Goal: Transaction & Acquisition: Purchase product/service

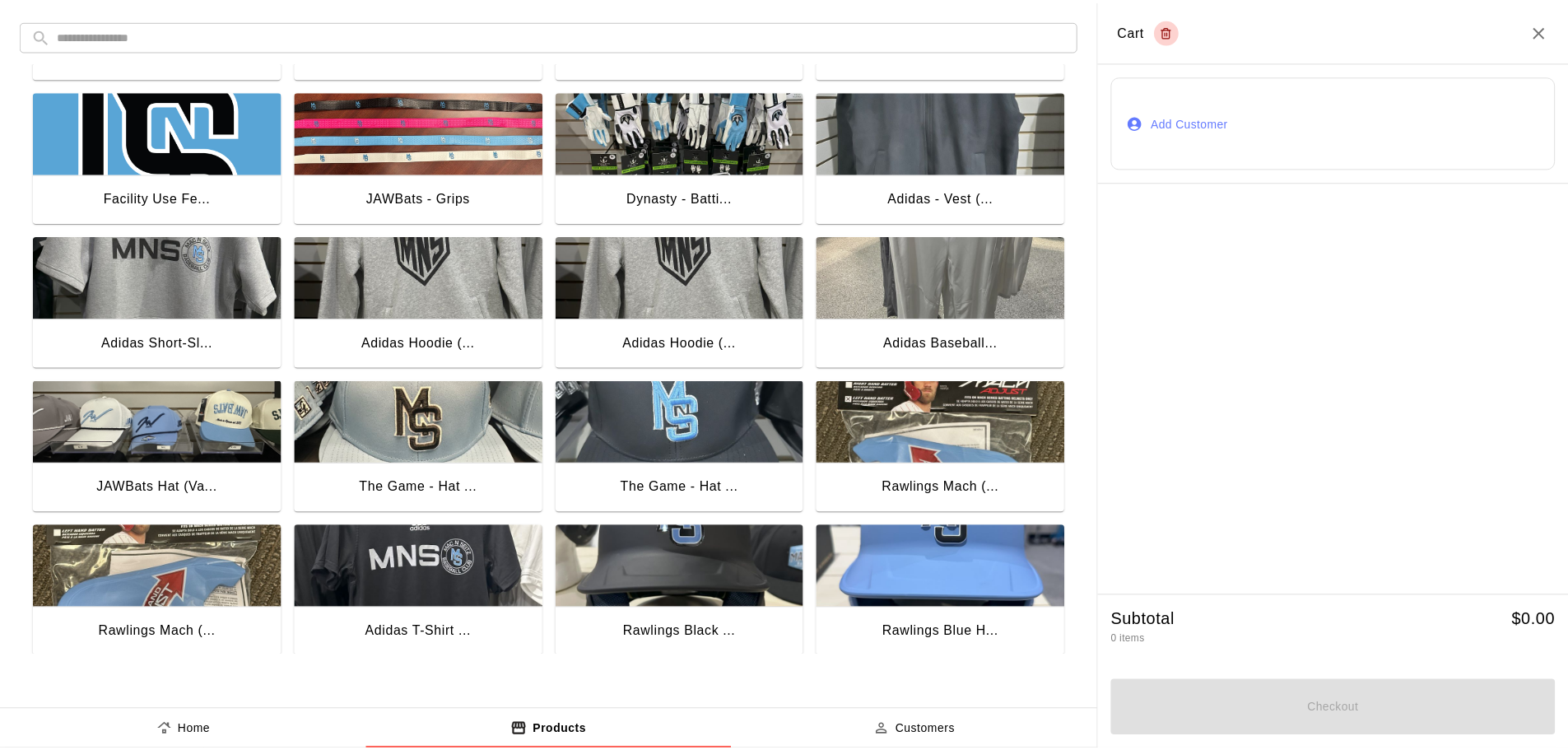
scroll to position [1013, 0]
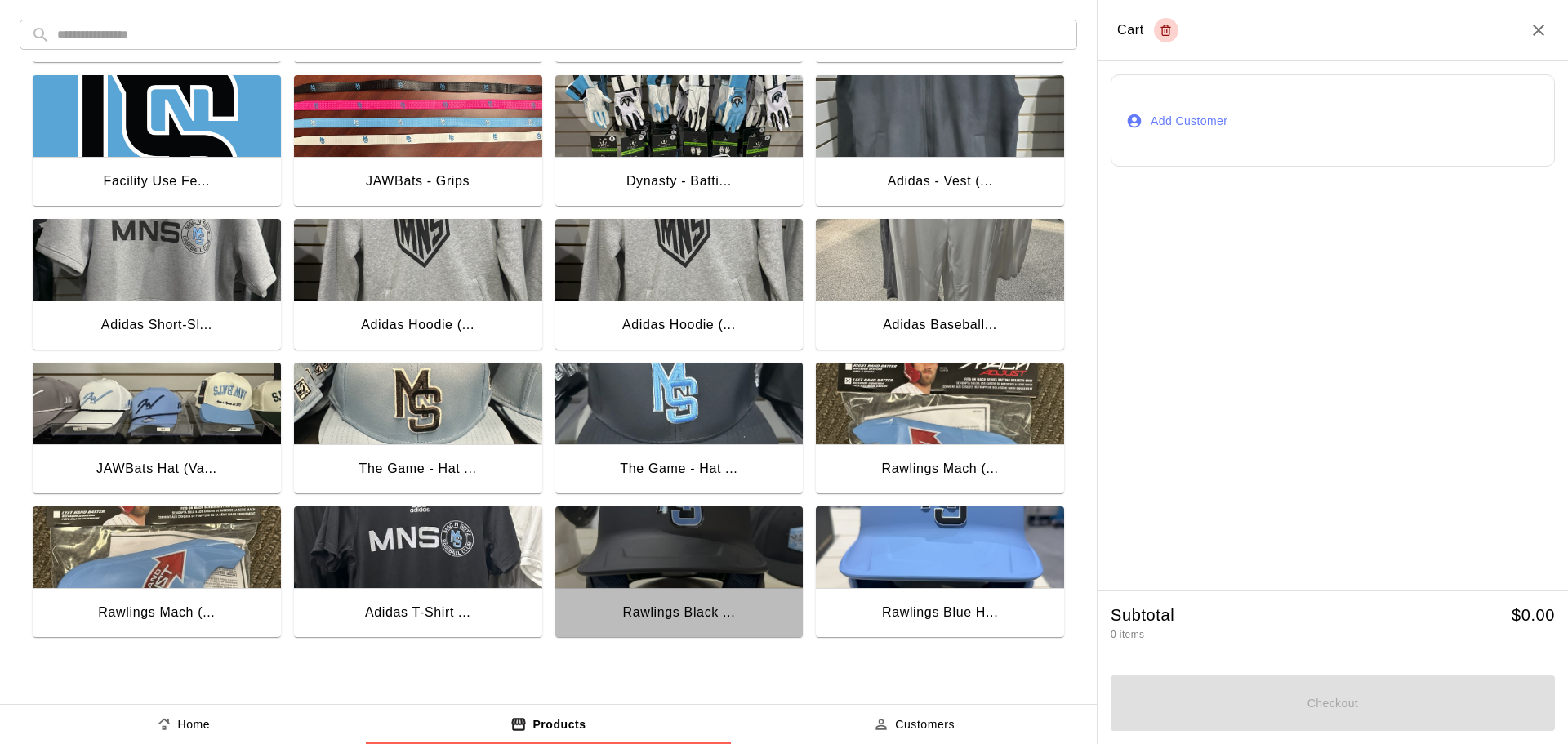
drag, startPoint x: 744, startPoint y: 579, endPoint x: 733, endPoint y: 579, distance: 11.0
click at [742, 579] on img "button" at bounding box center [680, 546] width 248 height 81
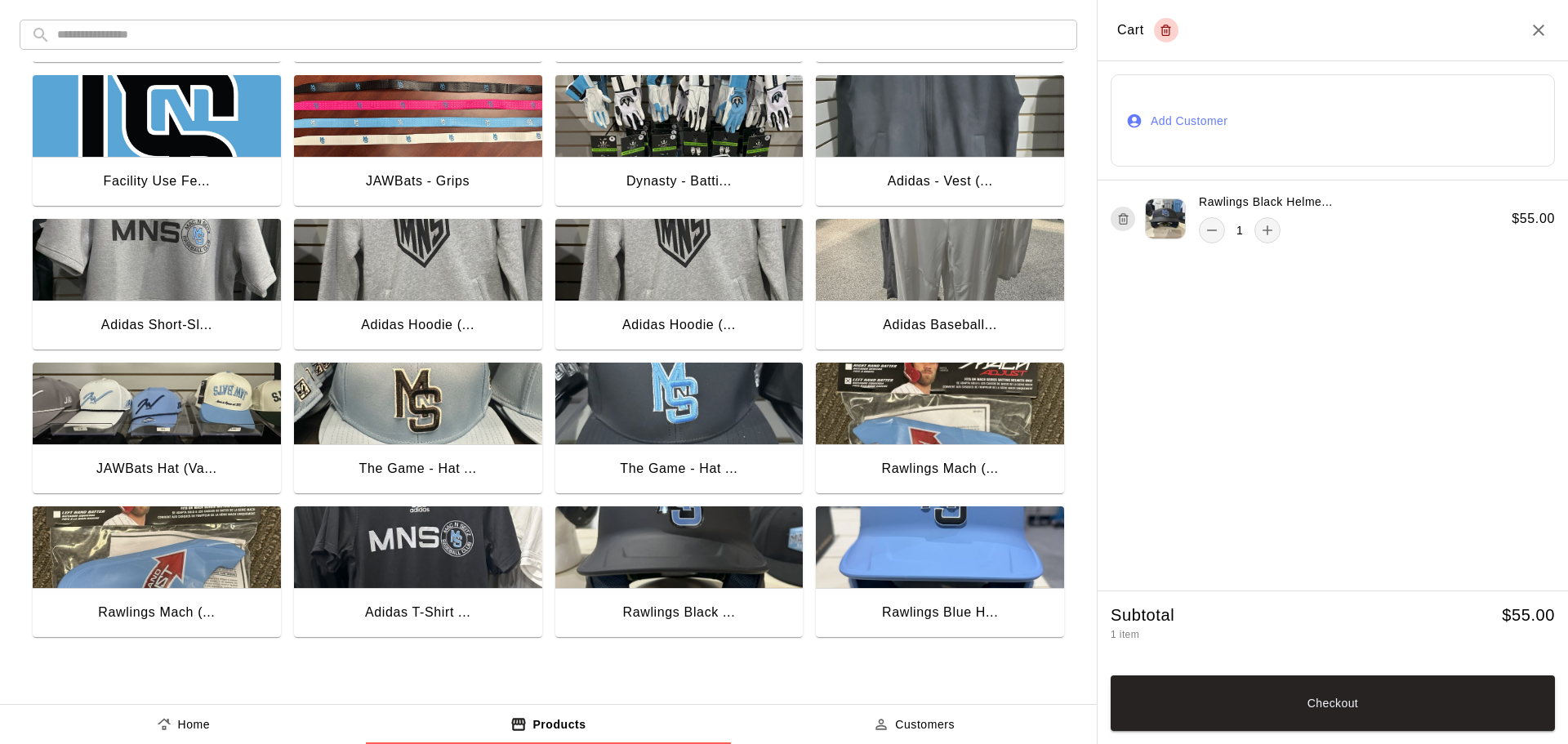
click at [867, 442] on img "button" at bounding box center [939, 402] width 248 height 81
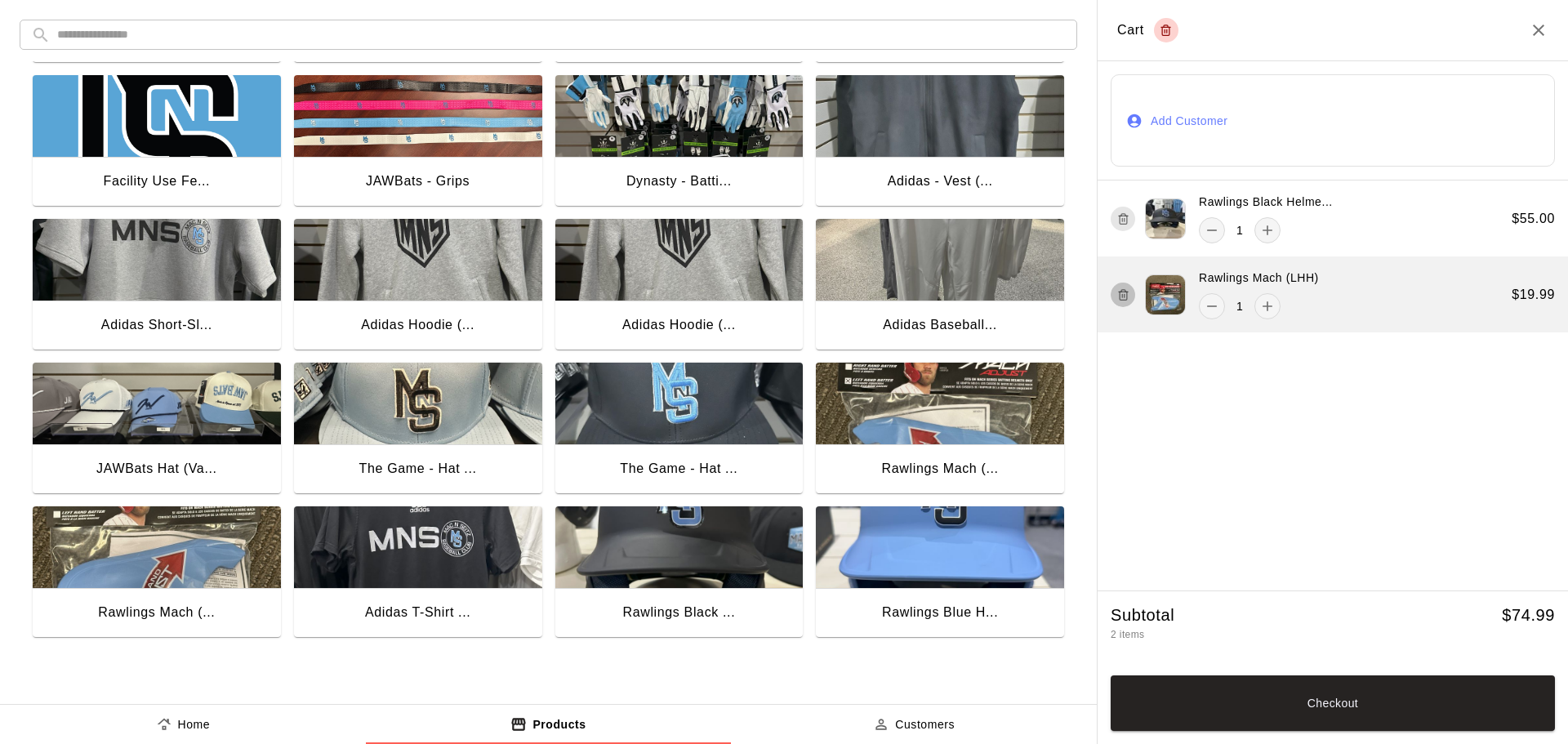
click at [1123, 289] on icon "button" at bounding box center [1123, 290] width 4 height 3
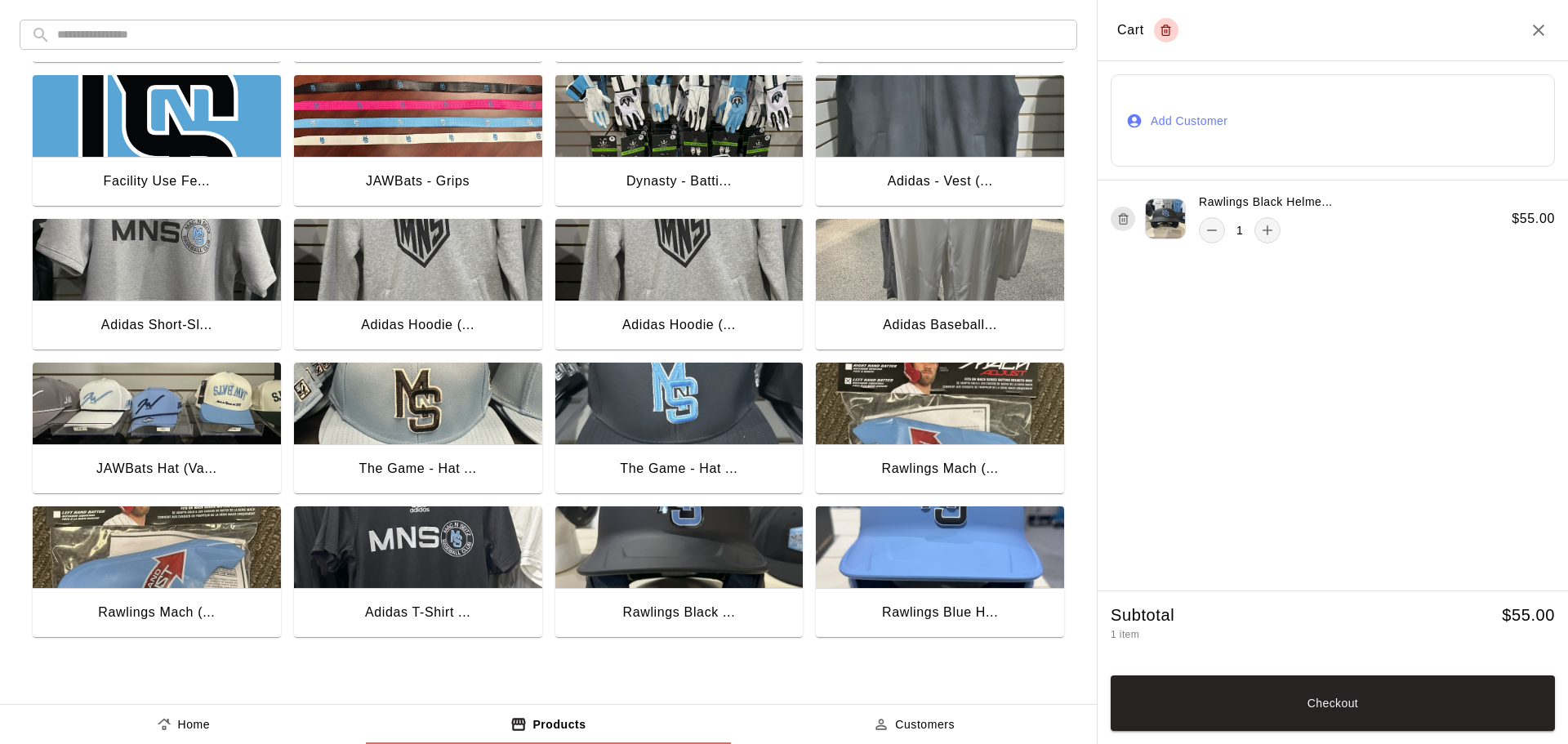
click at [123, 577] on img "button" at bounding box center [157, 546] width 248 height 81
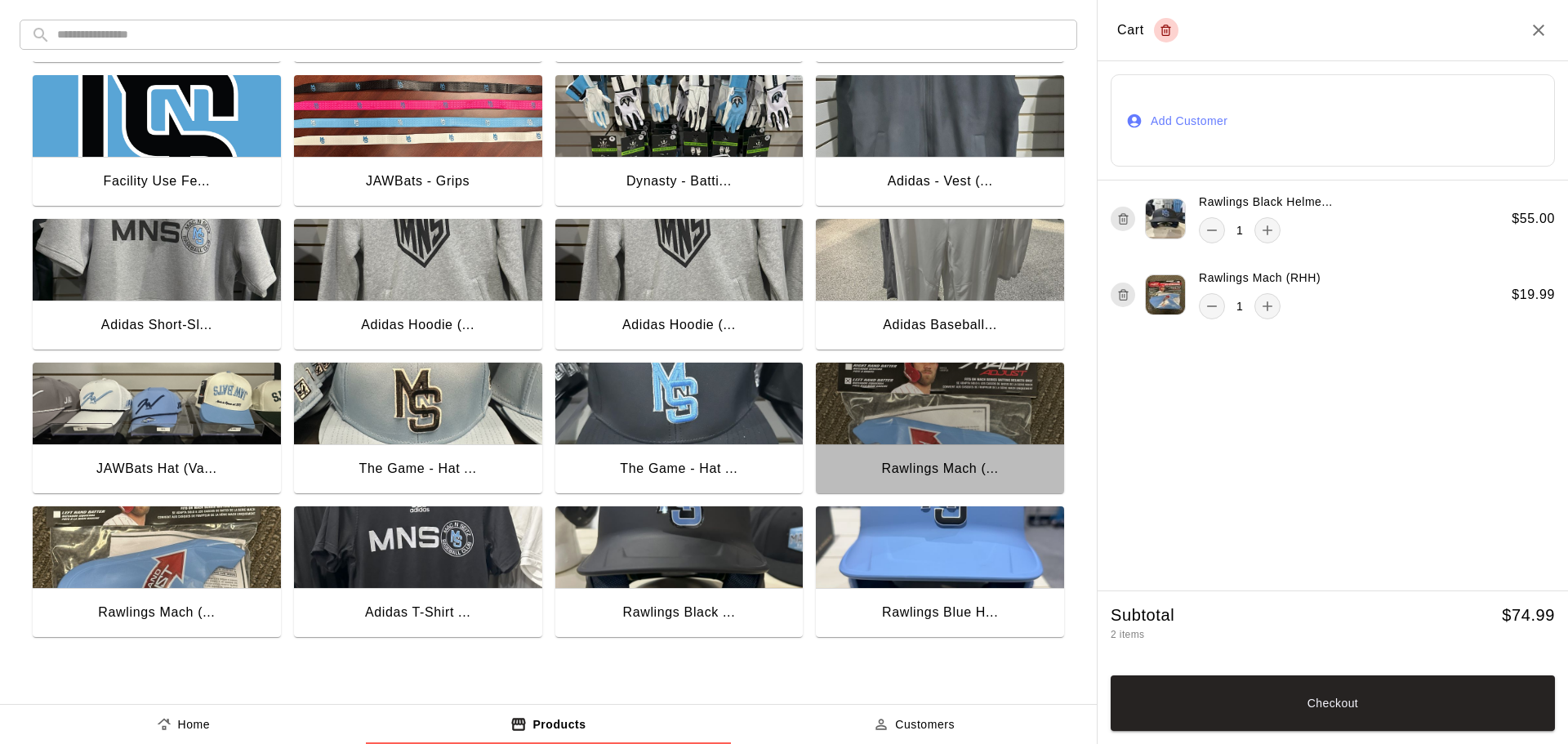
click at [932, 401] on img "button" at bounding box center [939, 402] width 248 height 81
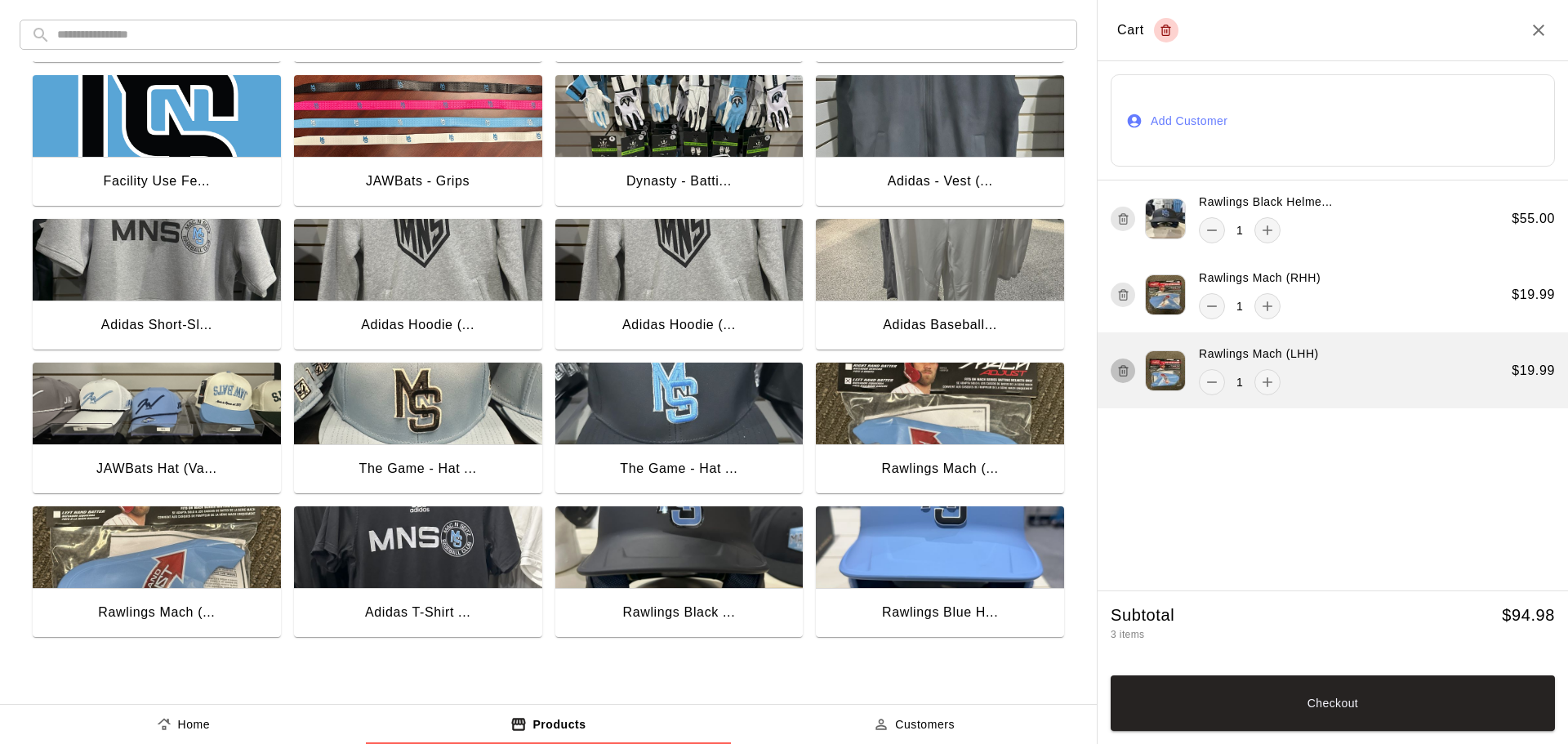
click at [1127, 372] on icon "button" at bounding box center [1123, 370] width 12 height 20
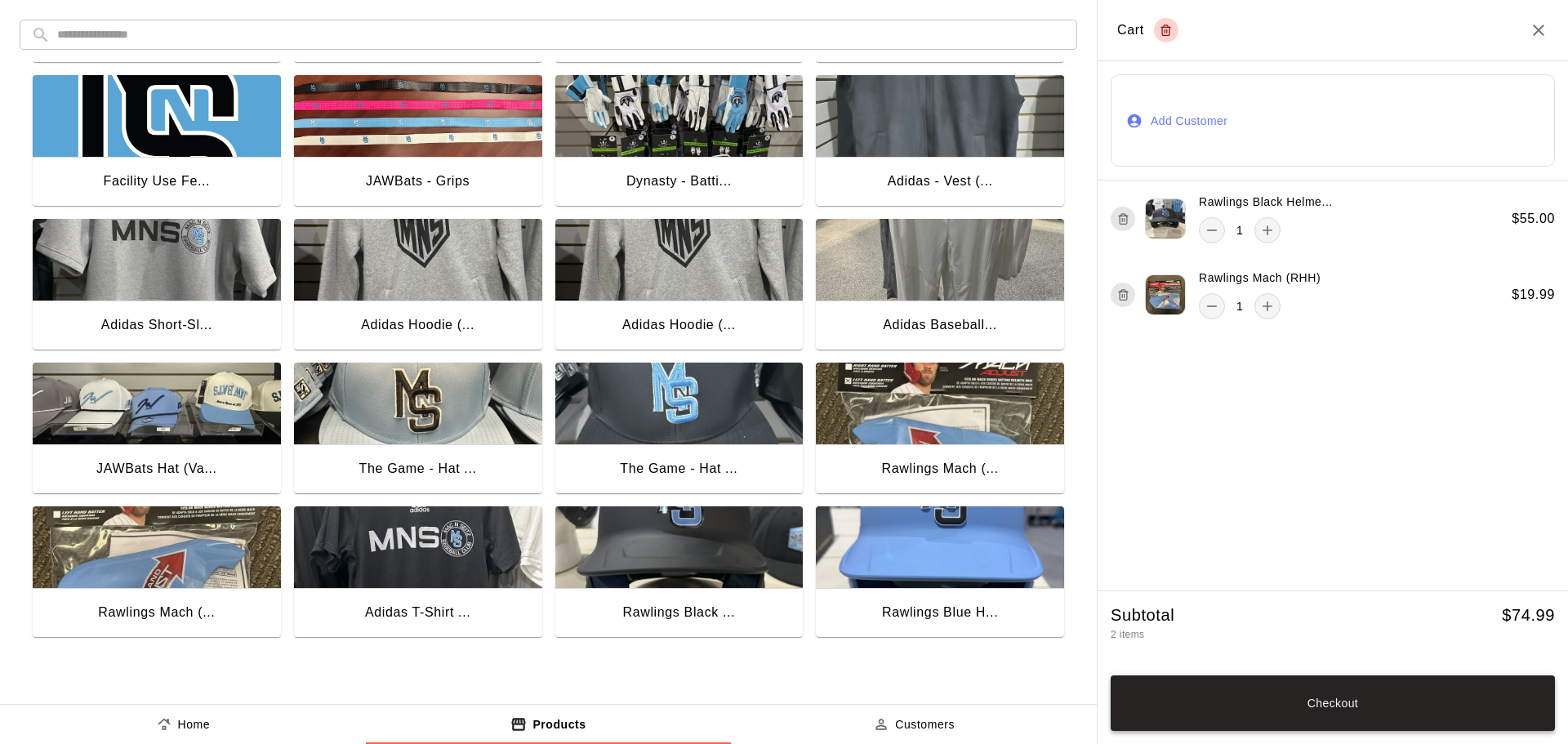
click at [1446, 692] on button "Checkout" at bounding box center [1333, 702] width 445 height 55
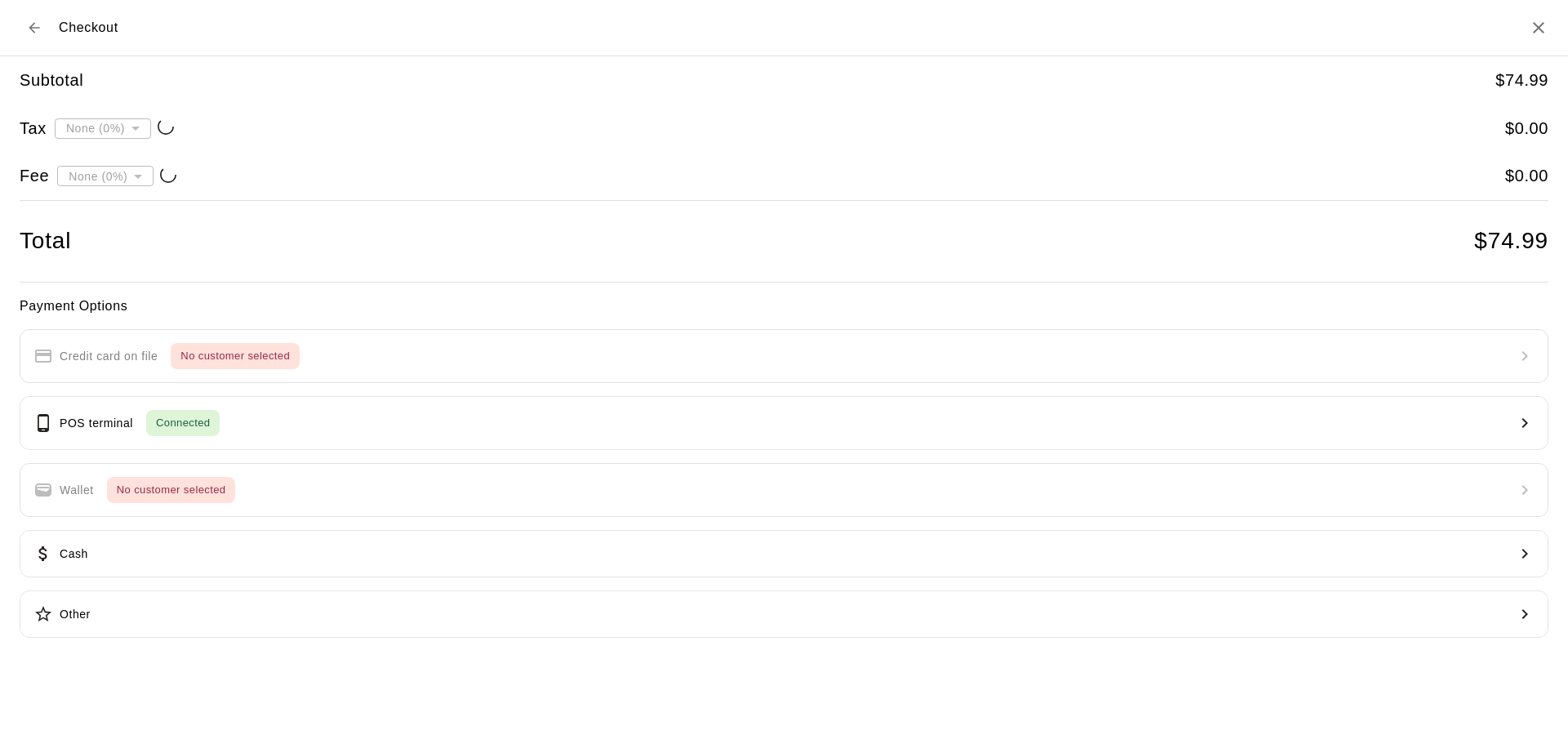
type input "**********"
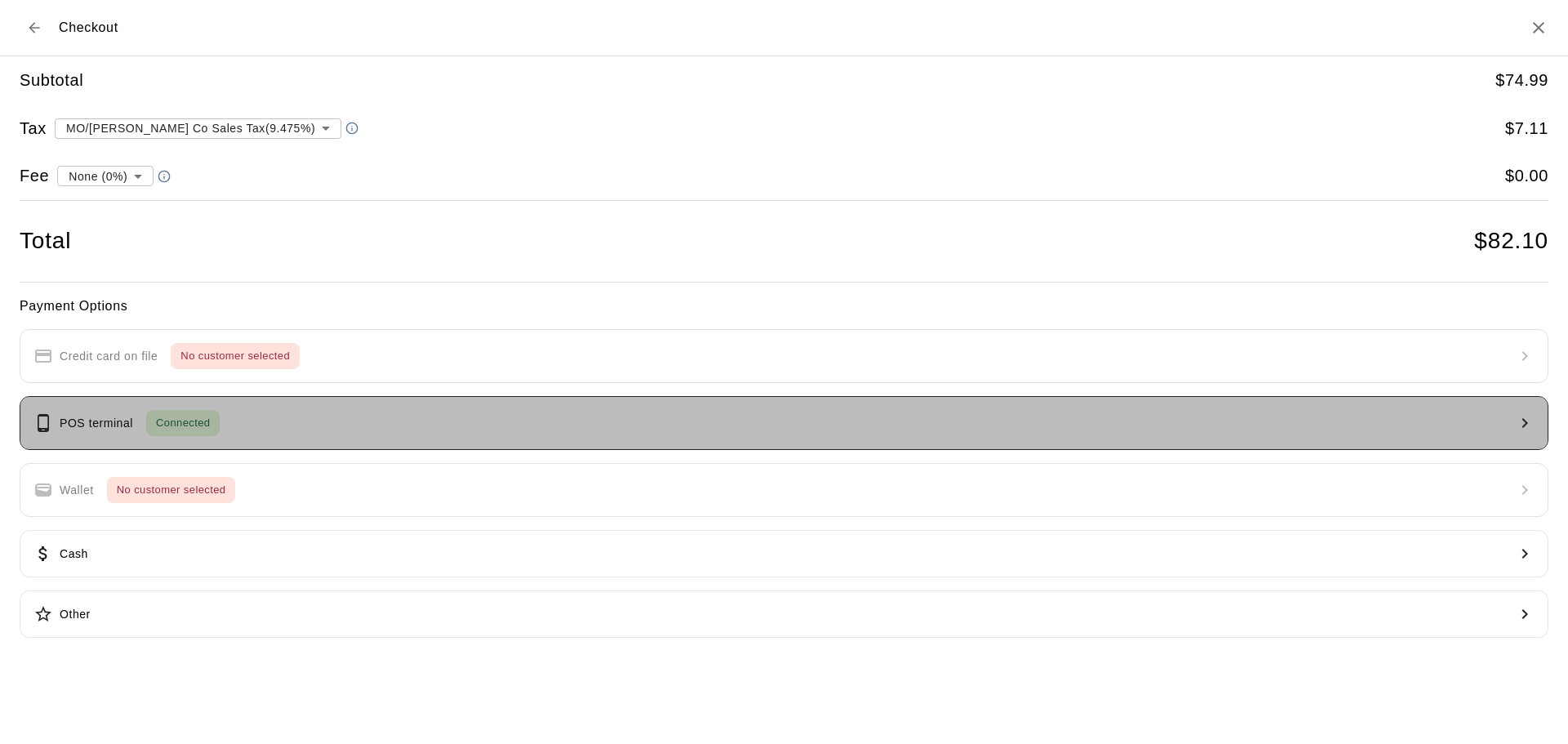
click at [250, 419] on button "POS terminal Connected" at bounding box center [784, 423] width 1529 height 54
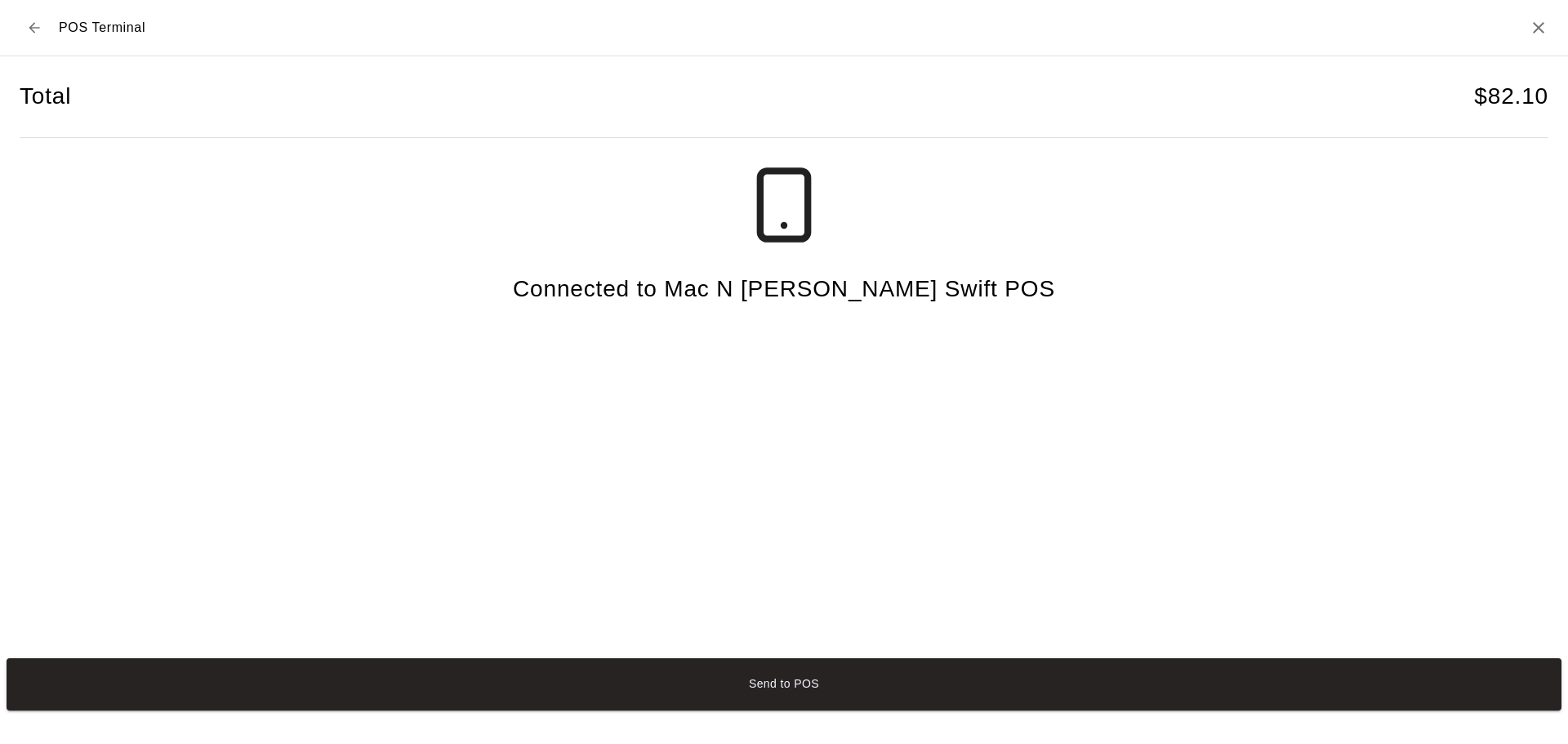
click at [819, 662] on button "Send to POS" at bounding box center [784, 684] width 1555 height 52
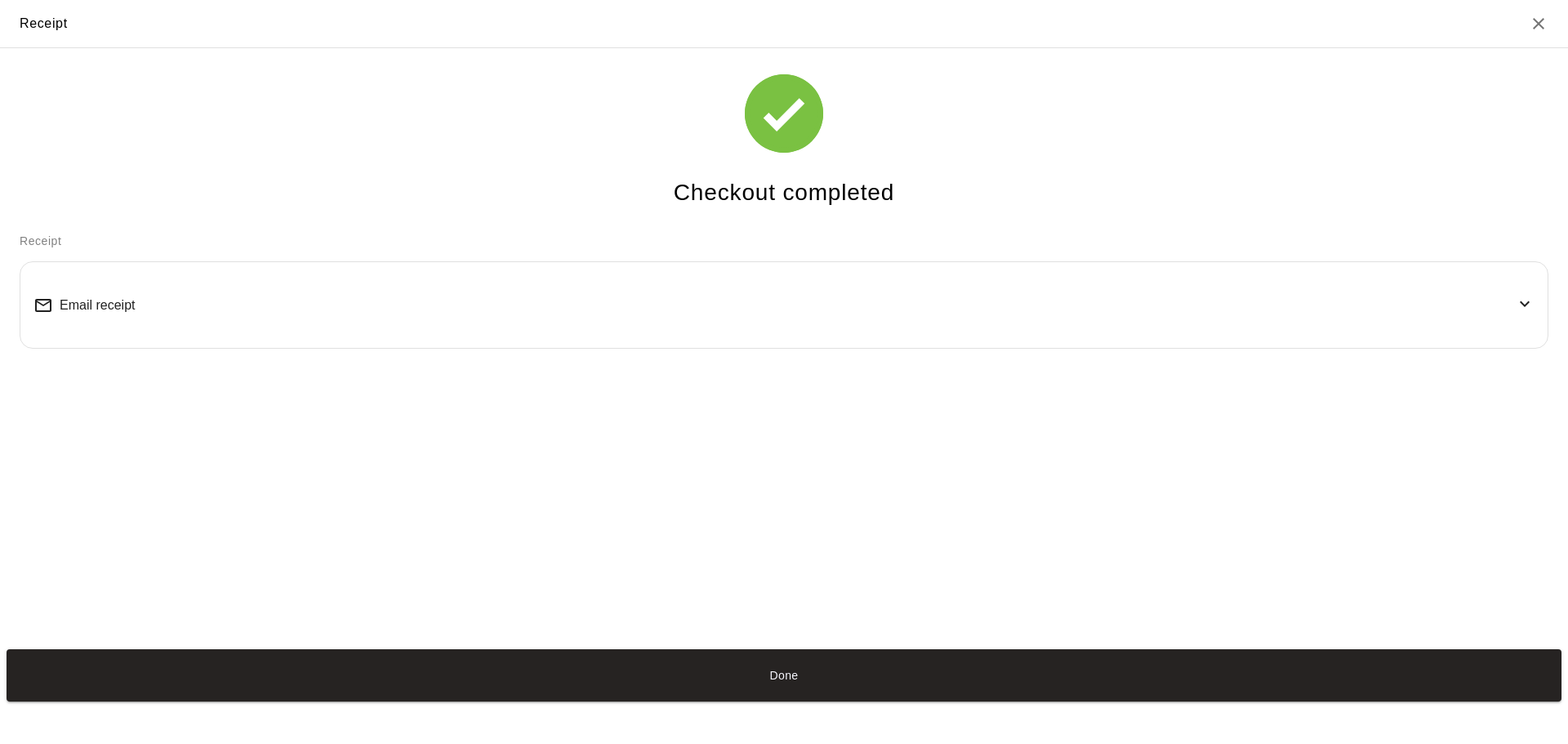
click at [982, 670] on button "Done" at bounding box center [784, 675] width 1555 height 52
